Goal: Information Seeking & Learning: Check status

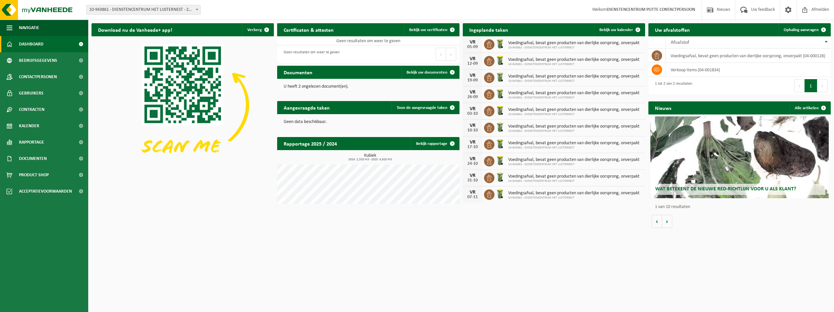
click at [823, 88] on button "Volgende" at bounding box center [822, 85] width 10 height 13
click at [452, 70] on span at bounding box center [452, 72] width 13 height 13
click at [292, 73] on h2 "Documenten" at bounding box center [298, 72] width 42 height 13
click at [39, 60] on span "Bedrijfsgegevens" at bounding box center [38, 60] width 38 height 16
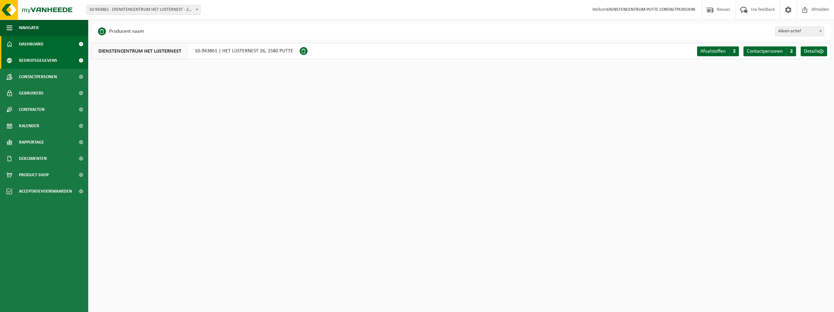
click at [33, 45] on span "Dashboard" at bounding box center [31, 44] width 24 height 16
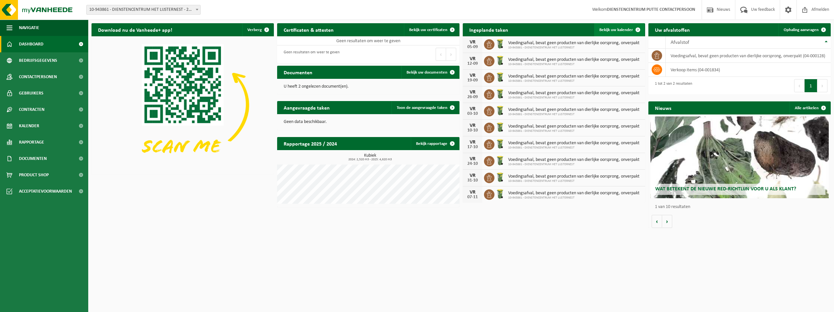
click at [638, 28] on span at bounding box center [637, 29] width 13 height 13
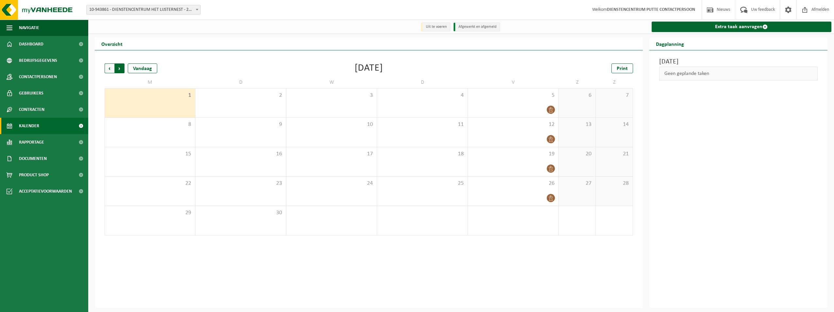
click at [109, 69] on span "Vorige" at bounding box center [110, 68] width 10 height 10
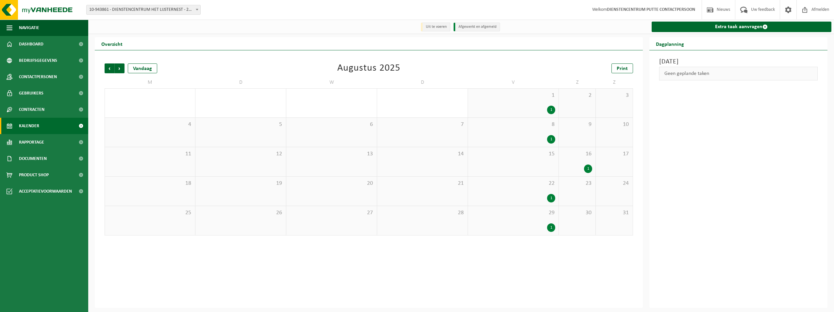
click at [515, 218] on div "29 1" at bounding box center [513, 220] width 90 height 29
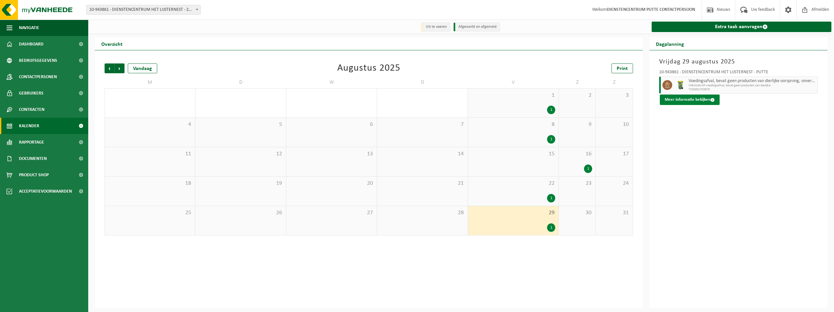
click at [706, 99] on button "Meer informatie bekijken" at bounding box center [690, 99] width 60 height 10
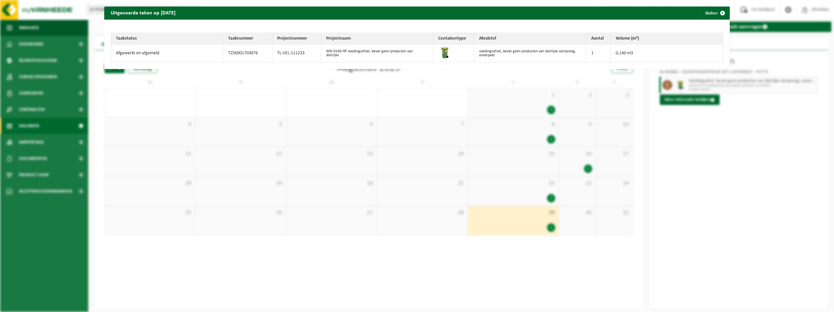
click at [743, 146] on div "Uitgevoerde taken op [DATE] Sluiten Taakstatus Taaknummer Projectnummer Project…" at bounding box center [417, 156] width 834 height 312
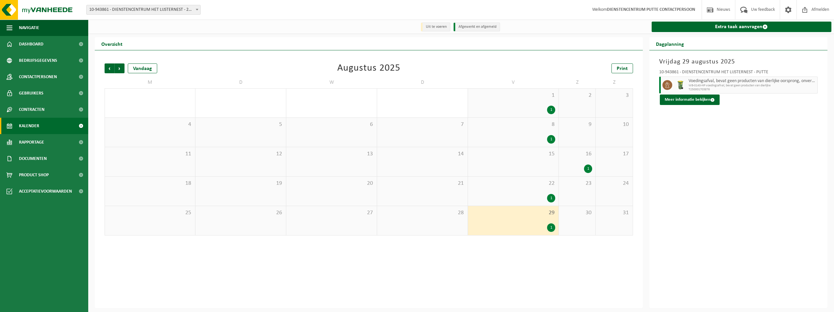
click at [507, 183] on span "22" at bounding box center [513, 183] width 84 height 7
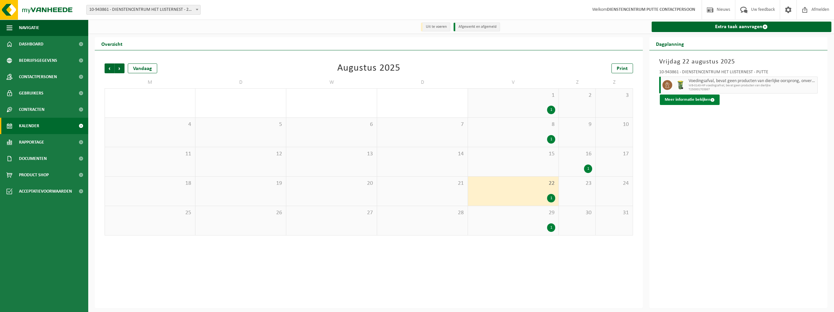
click at [684, 100] on button "Meer informatie bekijken" at bounding box center [690, 99] width 60 height 10
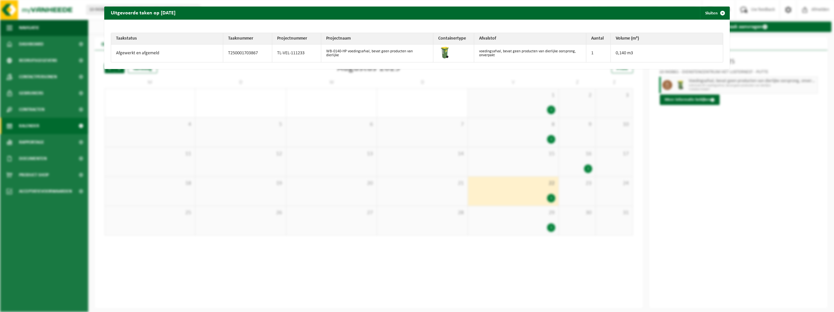
click at [764, 206] on div "Uitgevoerde taken op 2025-08-22 Sluiten Taakstatus Taaknummer Projectnummer Pro…" at bounding box center [417, 156] width 834 height 312
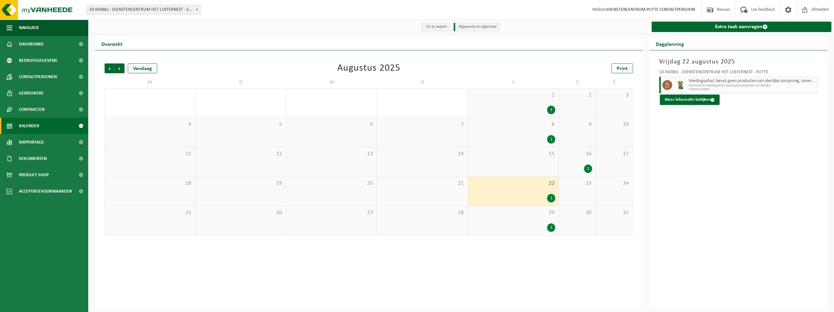
click at [585, 167] on div "1" at bounding box center [588, 168] width 8 height 8
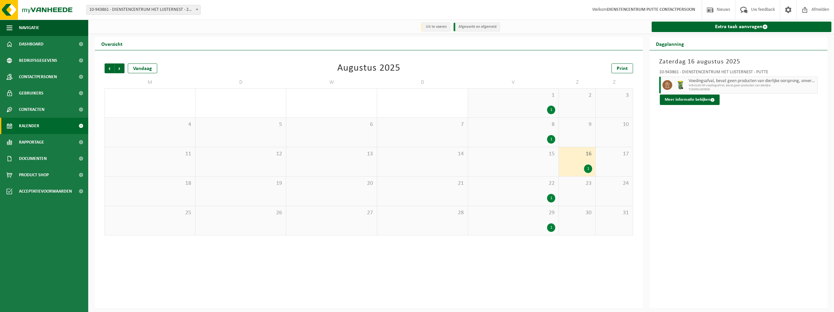
click at [538, 132] on div "8 1" at bounding box center [513, 132] width 90 height 29
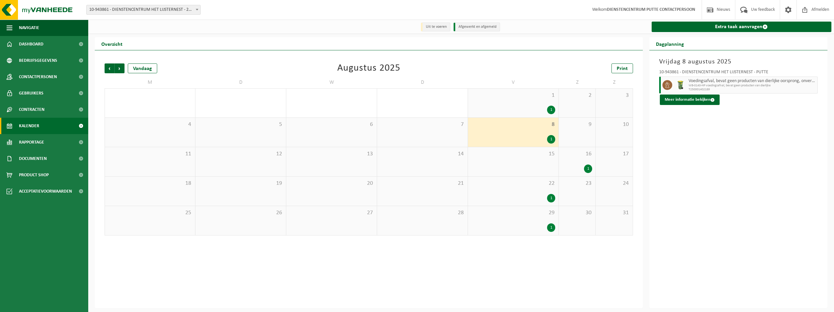
click at [514, 102] on div "1 1" at bounding box center [513, 103] width 90 height 29
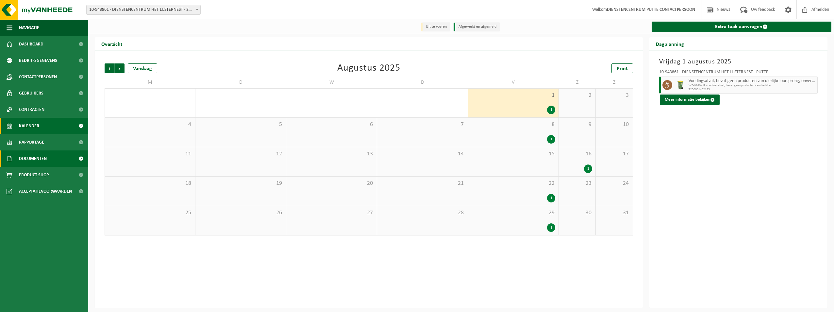
click at [42, 158] on span "Documenten" at bounding box center [33, 158] width 28 height 16
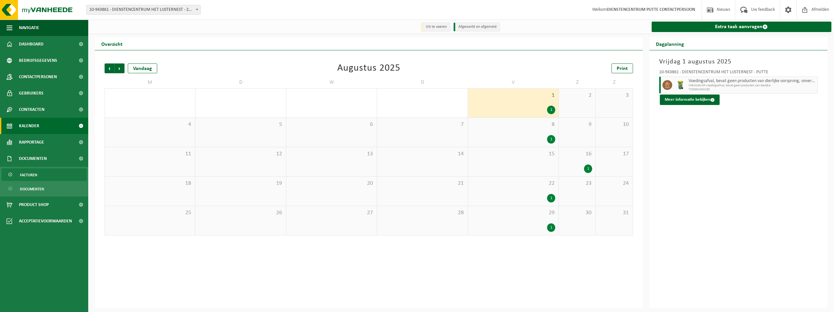
click at [41, 171] on link "Facturen" at bounding box center [44, 174] width 85 height 12
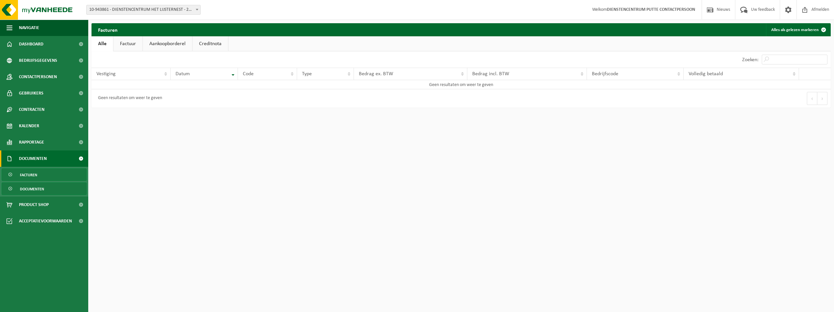
click at [40, 188] on span "Documenten" at bounding box center [32, 189] width 24 height 12
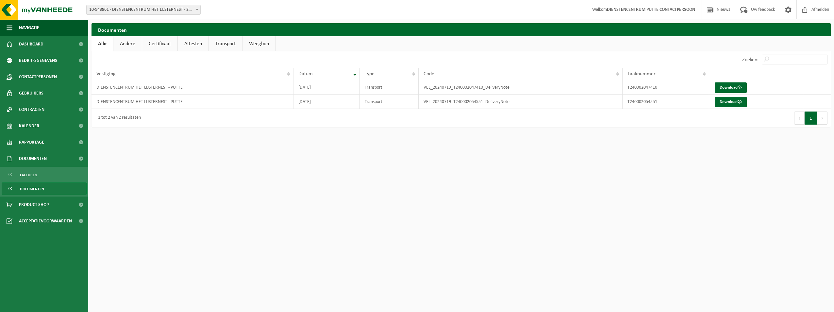
click at [128, 42] on link "Andere" at bounding box center [127, 43] width 28 height 15
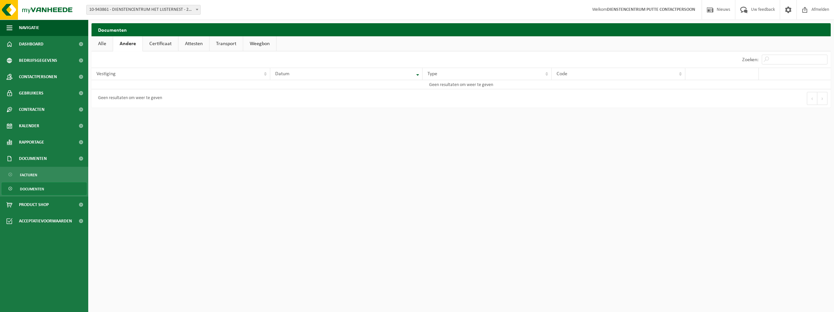
click at [157, 41] on link "Certificaat" at bounding box center [160, 43] width 35 height 15
click at [130, 43] on link "Andere" at bounding box center [127, 43] width 28 height 15
click at [105, 41] on link "Alle" at bounding box center [101, 43] width 21 height 15
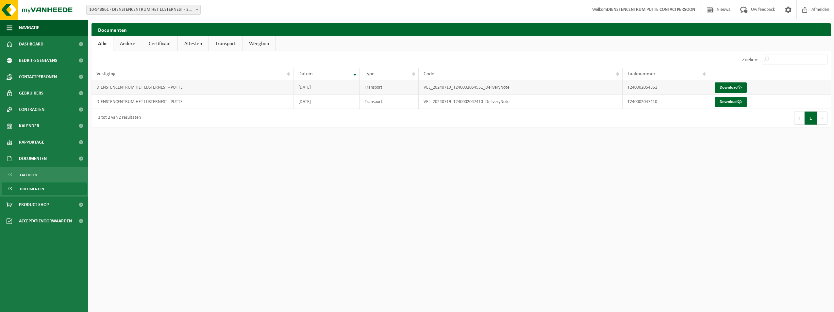
click at [721, 82] on td "Download" at bounding box center [756, 87] width 94 height 14
click at [737, 84] on link "Download" at bounding box center [730, 87] width 32 height 10
click at [34, 206] on span "Product Shop" at bounding box center [34, 204] width 30 height 16
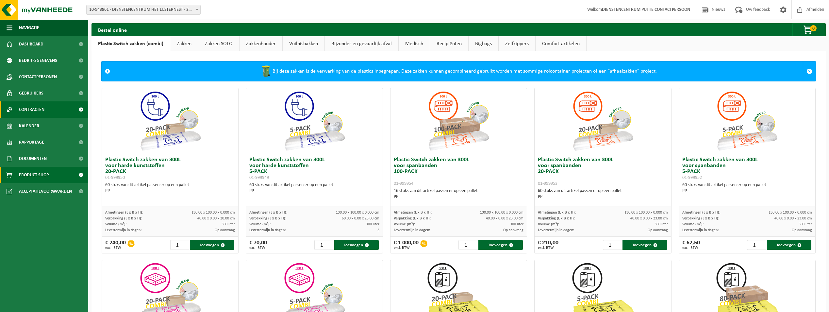
click at [33, 108] on span "Contracten" at bounding box center [31, 109] width 25 height 16
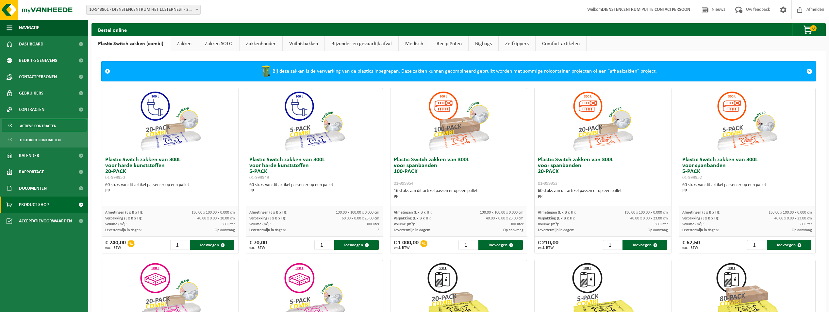
click at [41, 124] on span "Actieve contracten" at bounding box center [38, 126] width 37 height 12
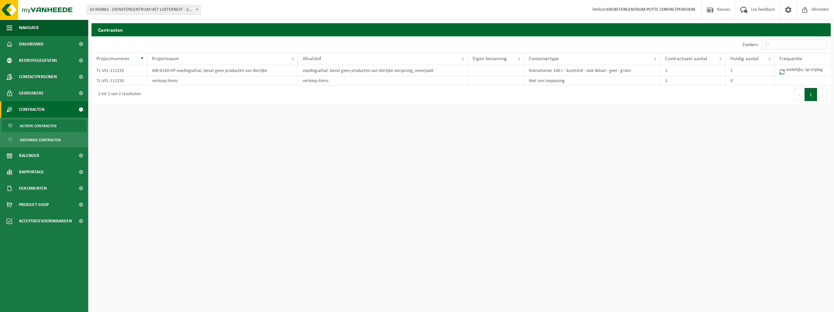
click at [823, 91] on button "Volgende" at bounding box center [822, 94] width 10 height 13
click at [781, 69] on span at bounding box center [781, 72] width 5 height 6
click at [783, 68] on td "wekelijks, op vrijdag" at bounding box center [802, 70] width 56 height 11
click at [783, 72] on span at bounding box center [781, 72] width 5 height 6
click at [40, 126] on span "Actieve contracten" at bounding box center [38, 126] width 37 height 12
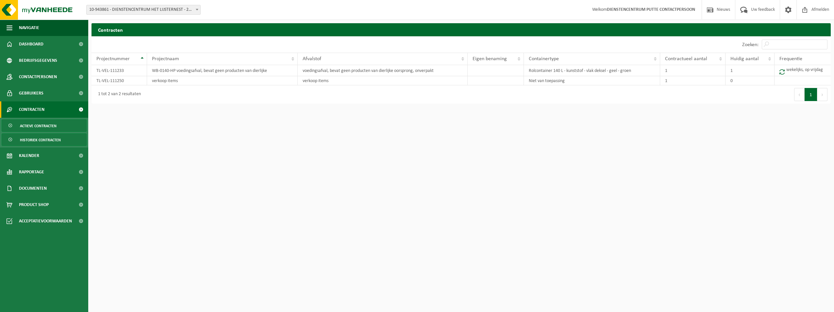
click at [38, 140] on span "Historiek contracten" at bounding box center [40, 140] width 41 height 12
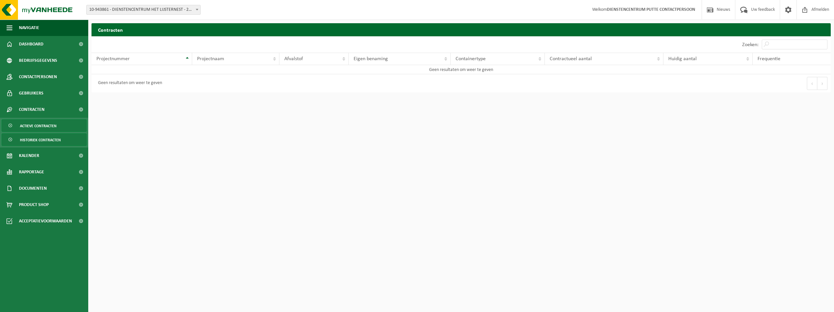
click at [38, 124] on span "Actieve contracten" at bounding box center [38, 126] width 37 height 12
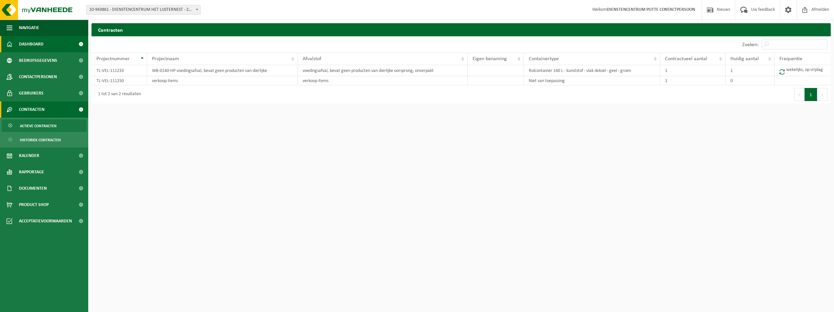
click at [39, 46] on span "Dashboard" at bounding box center [31, 44] width 24 height 16
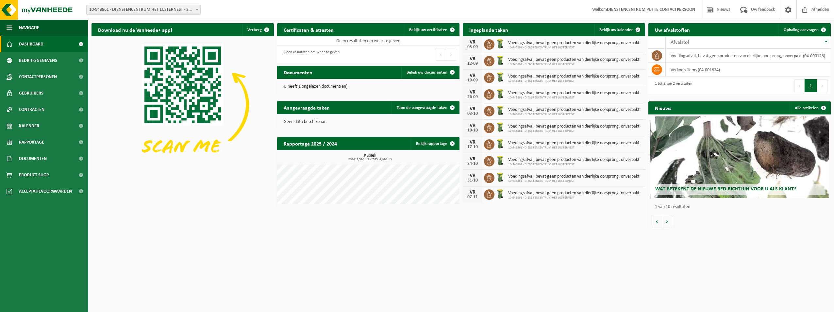
click at [560, 62] on span "10-943861 - DIENSTENCENTRUM HET LIJSTERNEST" at bounding box center [573, 64] width 131 height 4
click at [451, 142] on span at bounding box center [452, 143] width 13 height 13
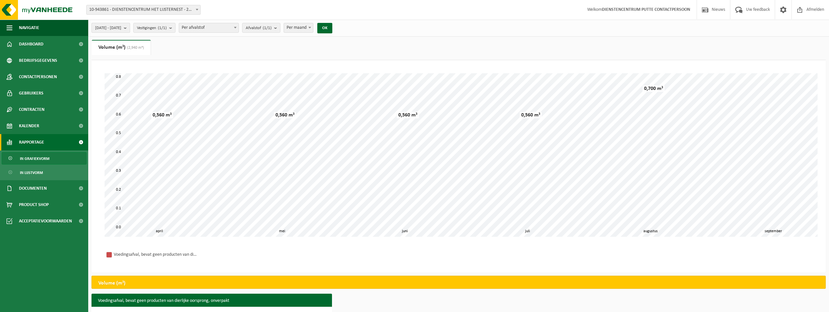
click at [130, 27] on b "submit" at bounding box center [127, 27] width 6 height 9
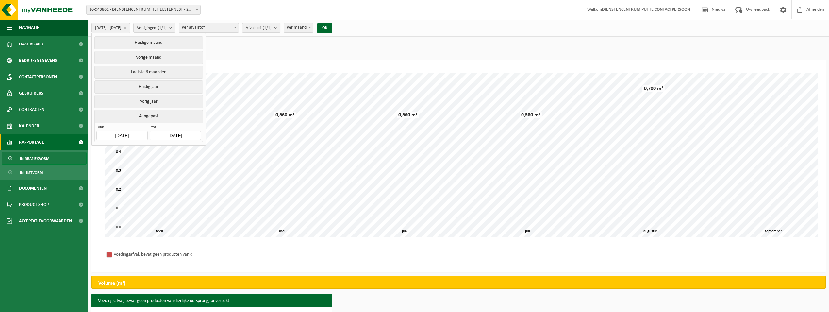
click at [280, 26] on b "submit" at bounding box center [277, 27] width 6 height 9
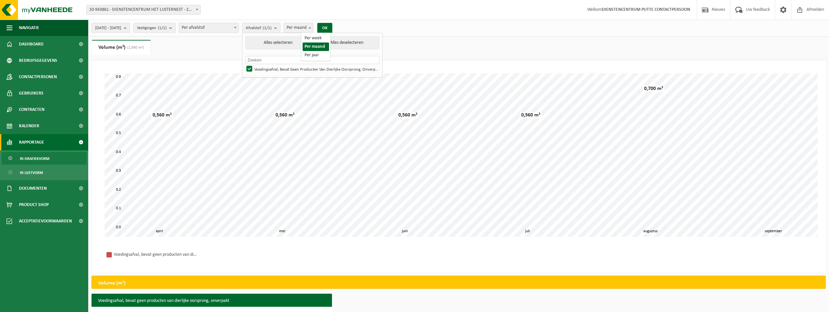
click at [313, 26] on span at bounding box center [309, 27] width 7 height 8
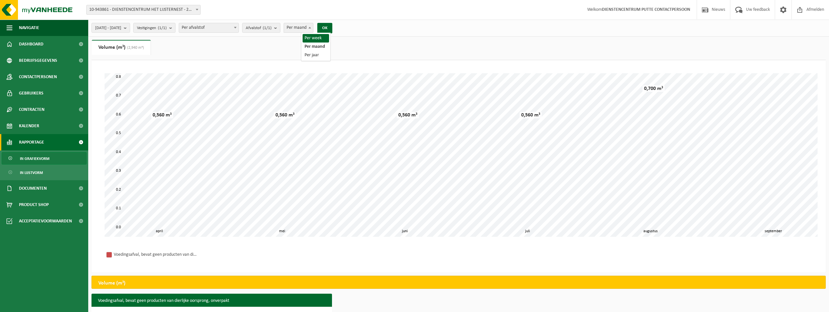
select select "1"
click at [332, 26] on button "OK" at bounding box center [324, 28] width 15 height 10
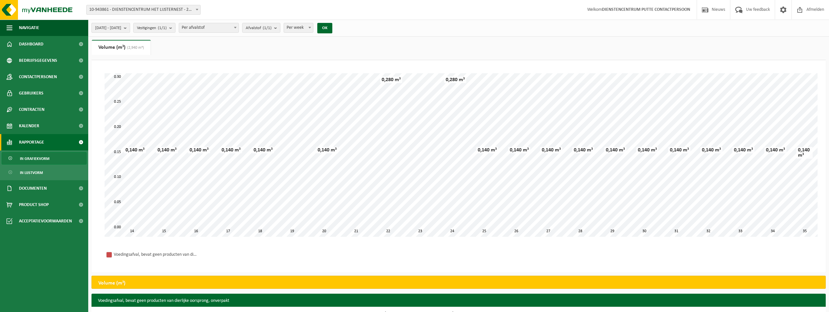
click at [130, 28] on b "submit" at bounding box center [127, 27] width 6 height 9
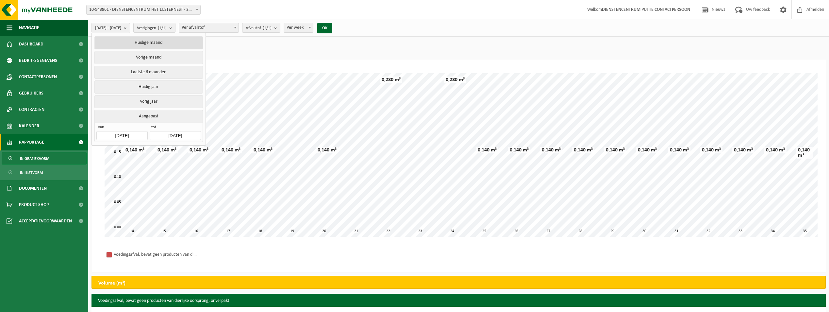
click at [165, 44] on button "Huidige maand" at bounding box center [148, 42] width 108 height 13
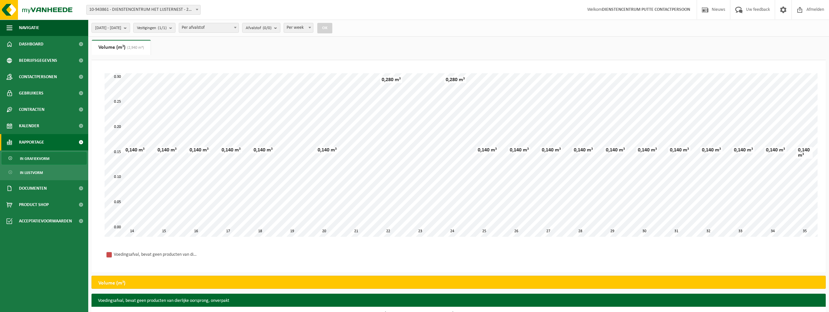
click at [332, 31] on button "OK" at bounding box center [324, 28] width 15 height 10
click at [34, 41] on span "Dashboard" at bounding box center [31, 44] width 24 height 16
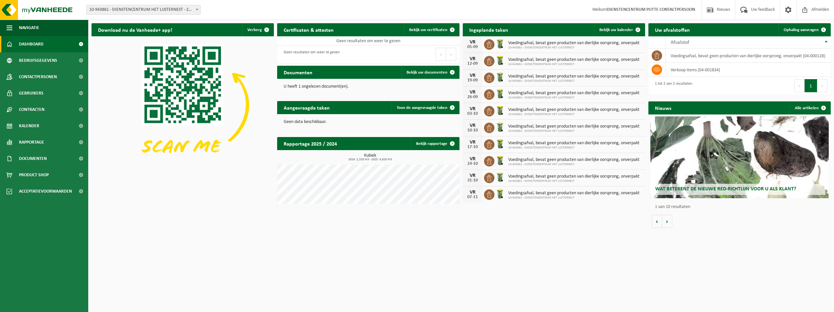
click at [304, 53] on div "Geen resultaten om weer te geven" at bounding box center [309, 54] width 59 height 14
click at [384, 40] on td "Geen resultaten om weer te geven" at bounding box center [368, 40] width 182 height 9
click at [433, 72] on span "Bekijk uw documenten" at bounding box center [426, 72] width 41 height 4
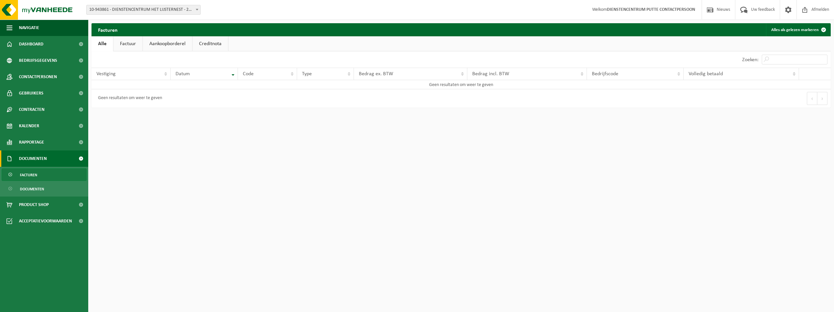
click at [126, 43] on link "Factuur" at bounding box center [127, 43] width 29 height 15
click at [161, 43] on link "Aankoopborderel" at bounding box center [167, 43] width 49 height 15
click at [217, 41] on link "Creditnota" at bounding box center [213, 43] width 36 height 15
click at [102, 44] on link "Alle" at bounding box center [101, 43] width 21 height 15
click at [196, 10] on span at bounding box center [197, 9] width 7 height 8
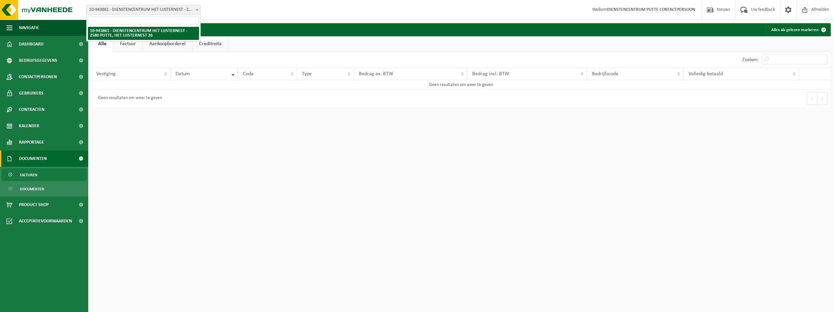
click at [196, 9] on b at bounding box center [197, 10] width 3 height 2
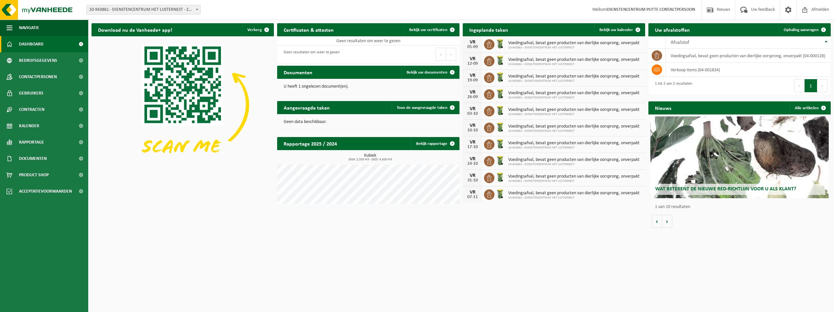
click at [293, 83] on div "U heeft 1 ongelezen document(en)." at bounding box center [368, 87] width 182 height 16
click at [23, 28] on span "Navigatie" at bounding box center [29, 28] width 20 height 16
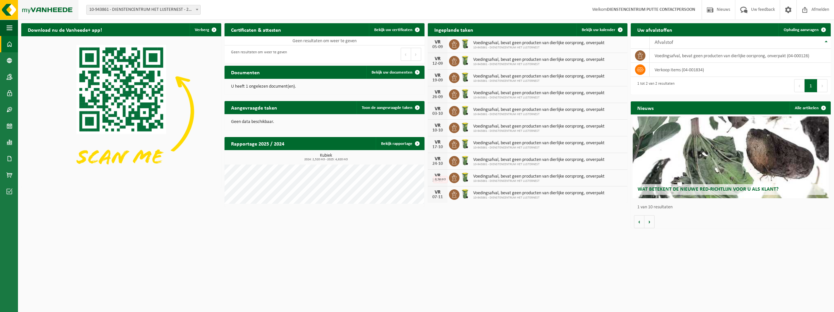
click at [6, 8] on img at bounding box center [39, 10] width 78 height 20
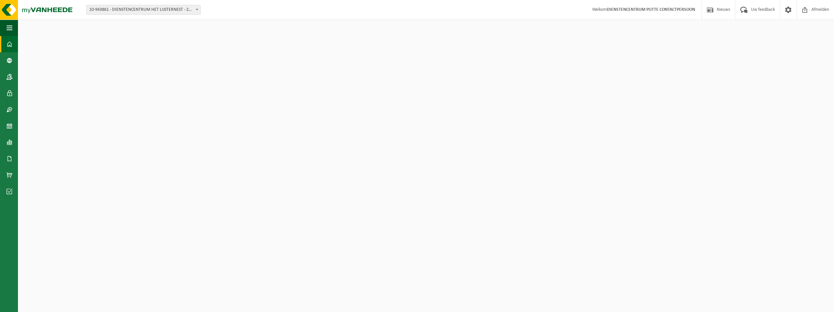
click at [9, 27] on span "button" at bounding box center [10, 28] width 6 height 16
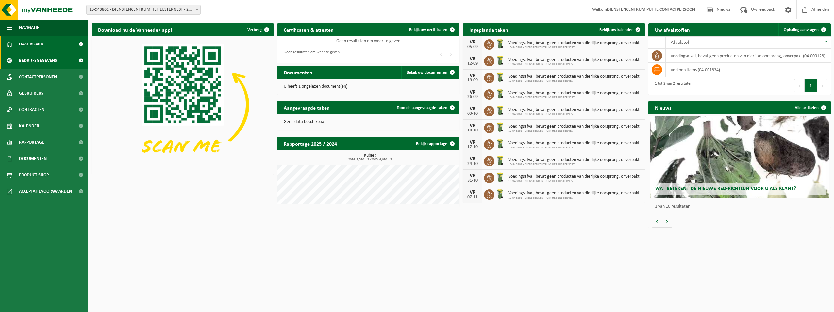
click at [58, 63] on link "Bedrijfsgegevens" at bounding box center [44, 60] width 88 height 16
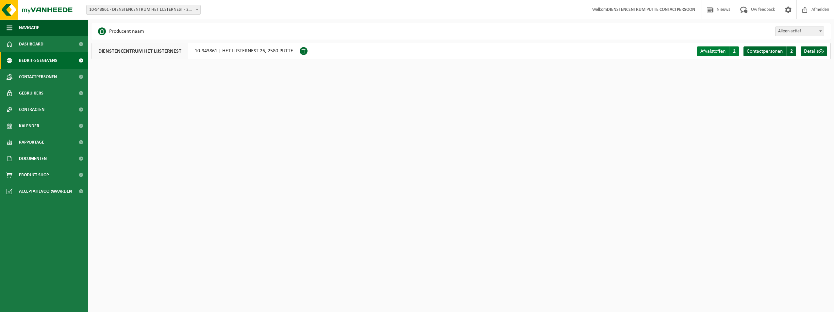
click at [733, 51] on span "2" at bounding box center [734, 51] width 10 height 10
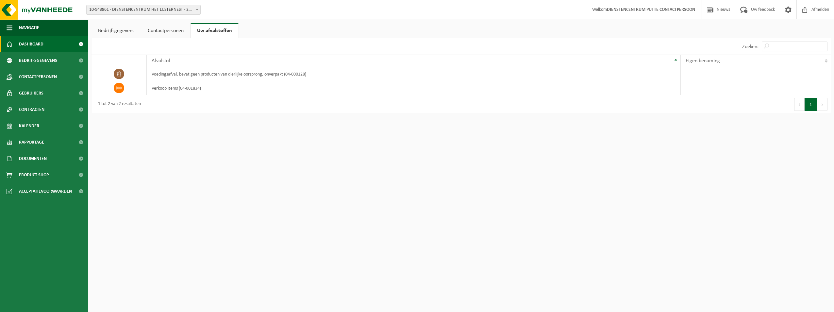
click at [41, 42] on span "Dashboard" at bounding box center [31, 44] width 24 height 16
